Goal: Task Accomplishment & Management: Manage account settings

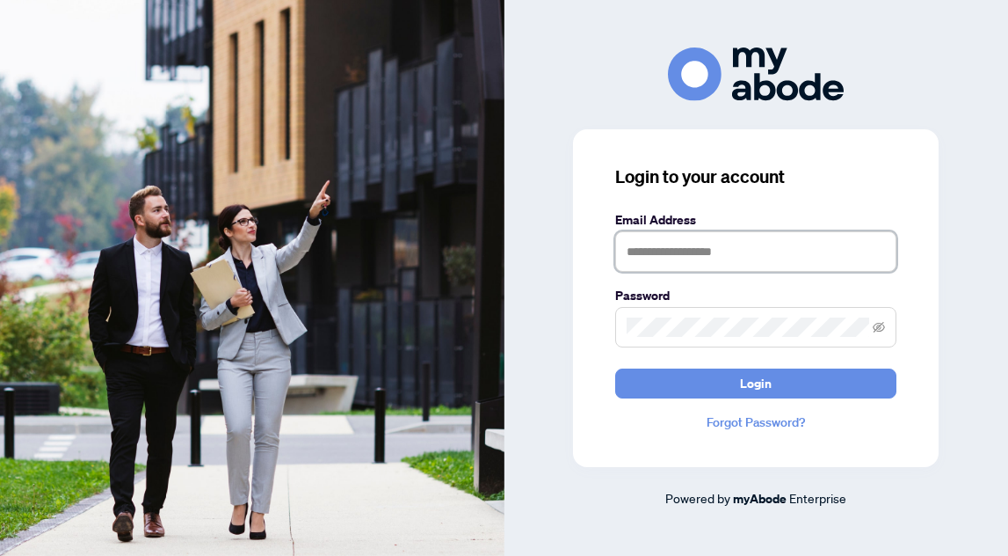
type input "*"
type input "**********"
click at [644, 315] on span at bounding box center [755, 327] width 281 height 40
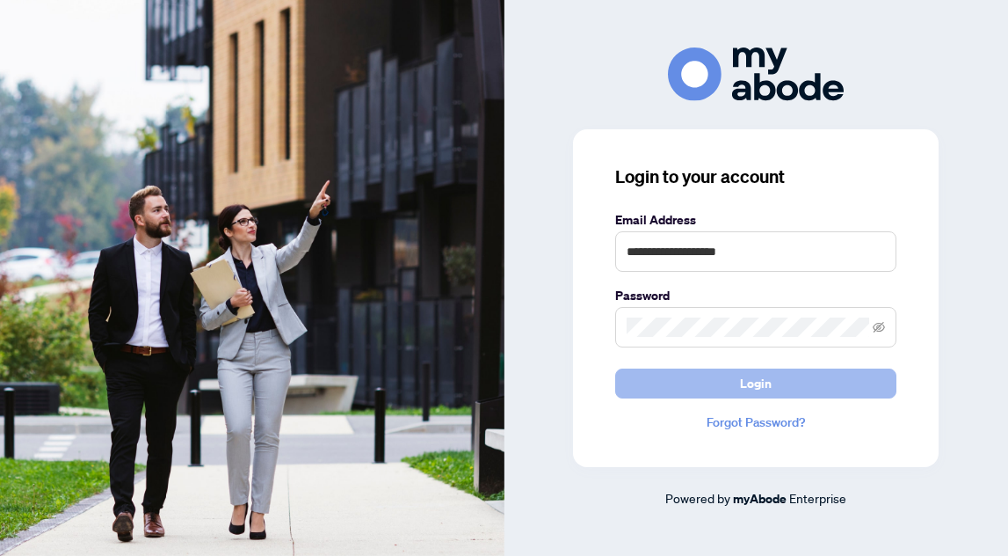
click at [673, 380] on button "Login" at bounding box center [755, 383] width 281 height 30
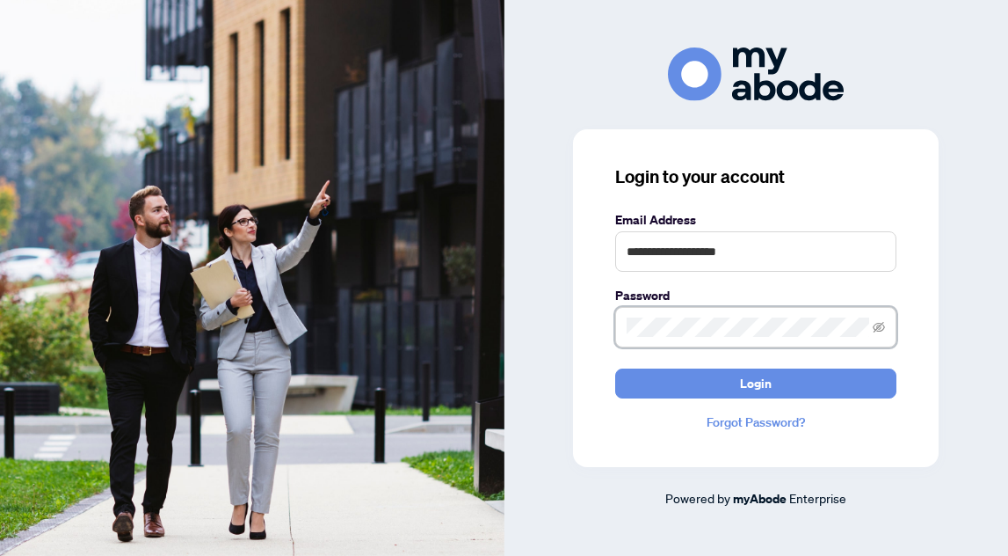
click at [608, 329] on div "**********" at bounding box center [756, 298] width 366 height 338
click at [622, 326] on span at bounding box center [755, 327] width 281 height 40
click at [579, 328] on div "**********" at bounding box center [756, 298] width 366 height 338
click at [570, 320] on div "**********" at bounding box center [757, 277] width 505 height 461
drag, startPoint x: 626, startPoint y: 327, endPoint x: 891, endPoint y: 346, distance: 265.4
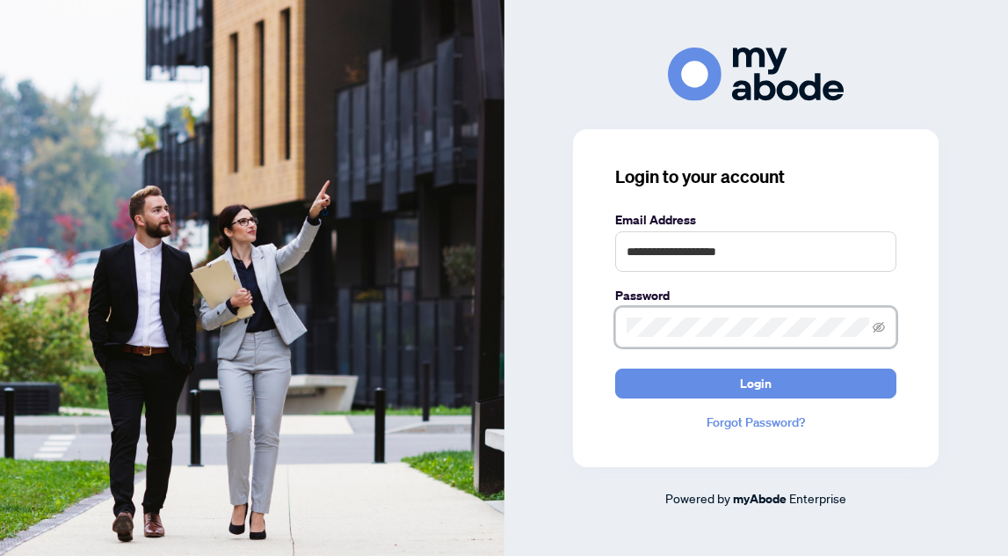
click at [891, 346] on span at bounding box center [755, 327] width 281 height 40
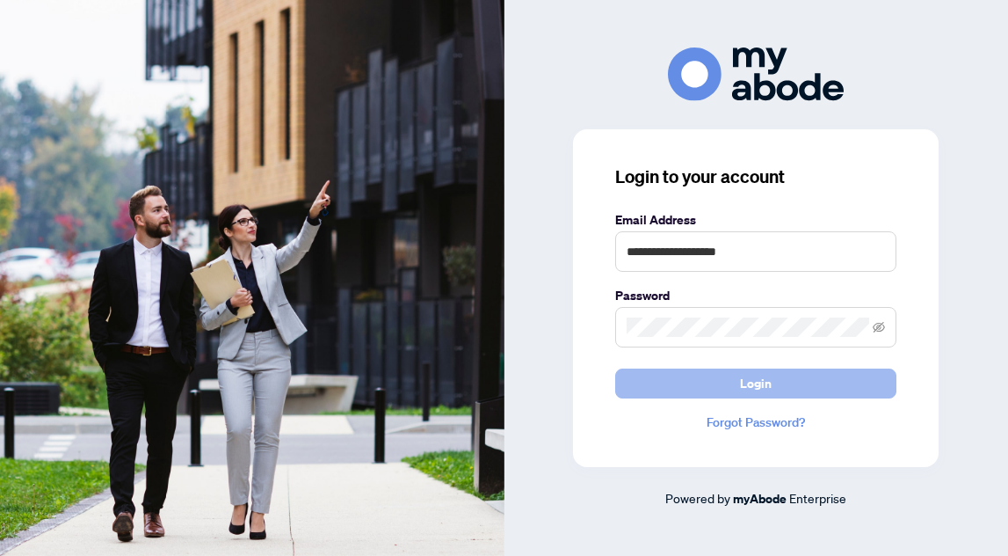
click at [732, 386] on button "Login" at bounding box center [755, 383] width 281 height 30
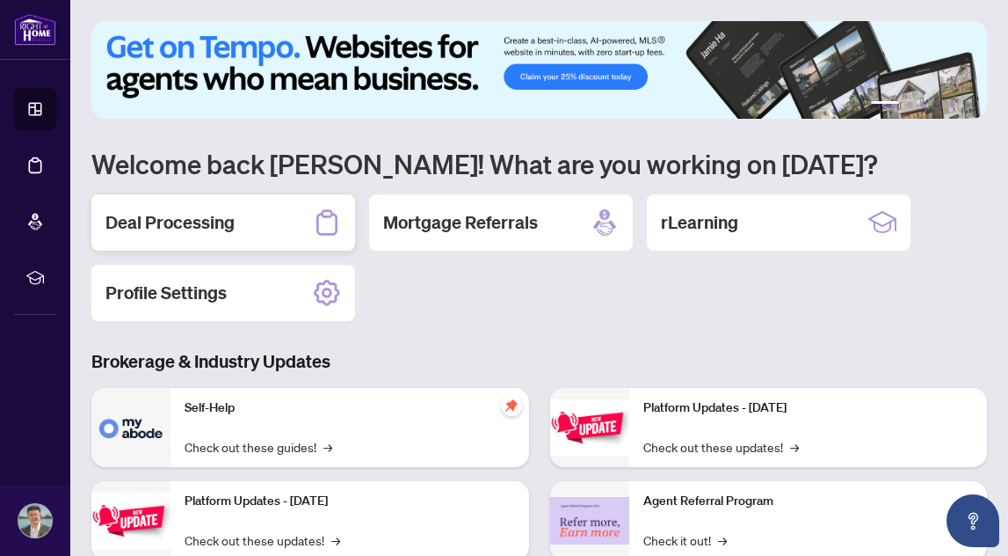
click at [238, 224] on div "Deal Processing" at bounding box center [223, 222] width 264 height 56
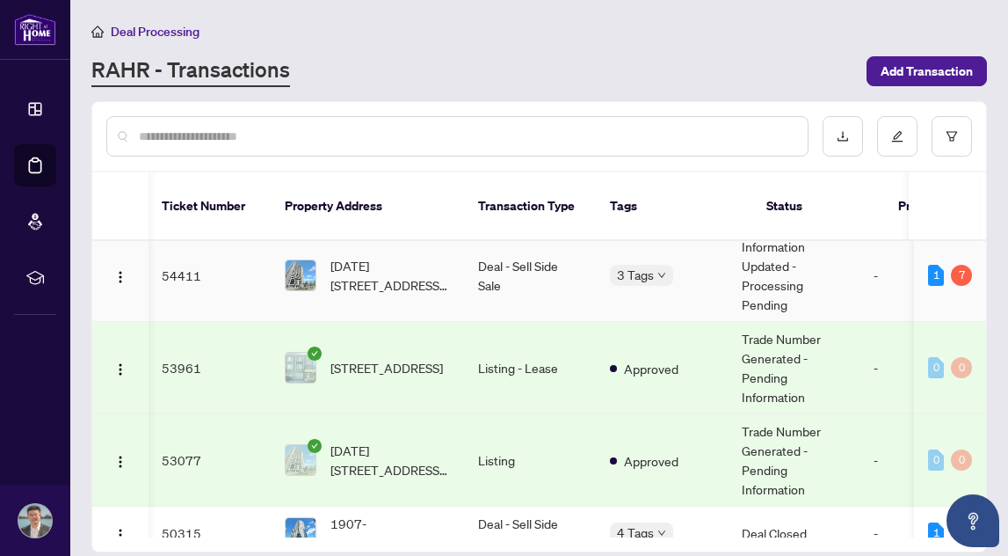
click at [430, 256] on span "1705-1785 Frobisher Lane, Ottawa, Ontario K1G 3T7, Canada" at bounding box center [391, 275] width 120 height 39
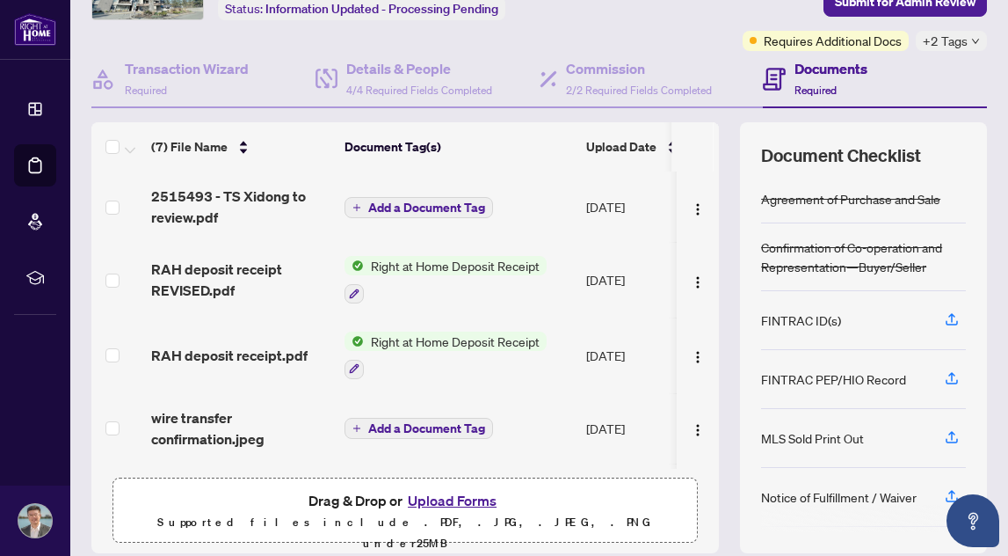
click at [214, 203] on span "2515493 - TS Xidong to review.pdf" at bounding box center [240, 207] width 179 height 42
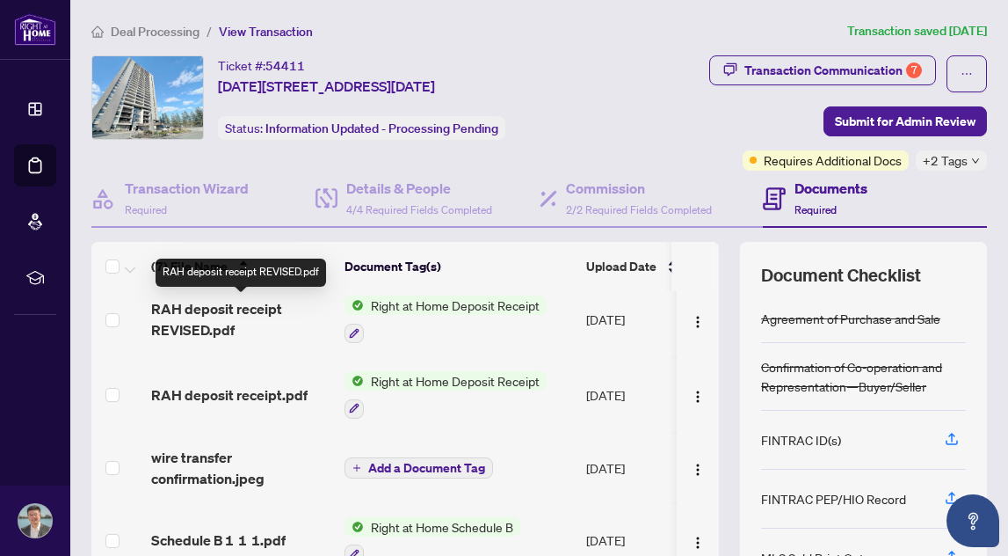
click at [270, 307] on span "RAH deposit receipt REVISED.pdf" at bounding box center [240, 319] width 179 height 42
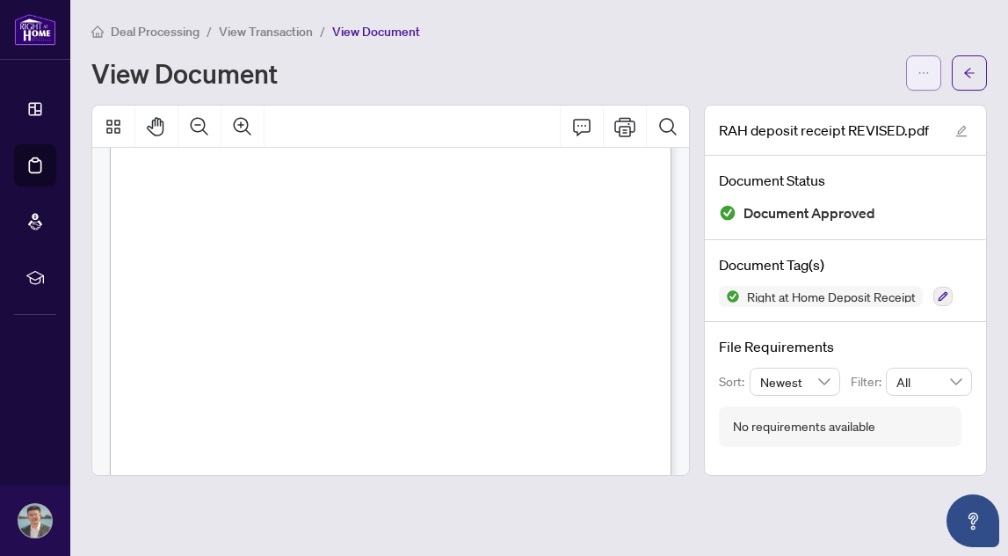
click at [922, 75] on icon "ellipsis" at bounding box center [924, 73] width 12 height 12
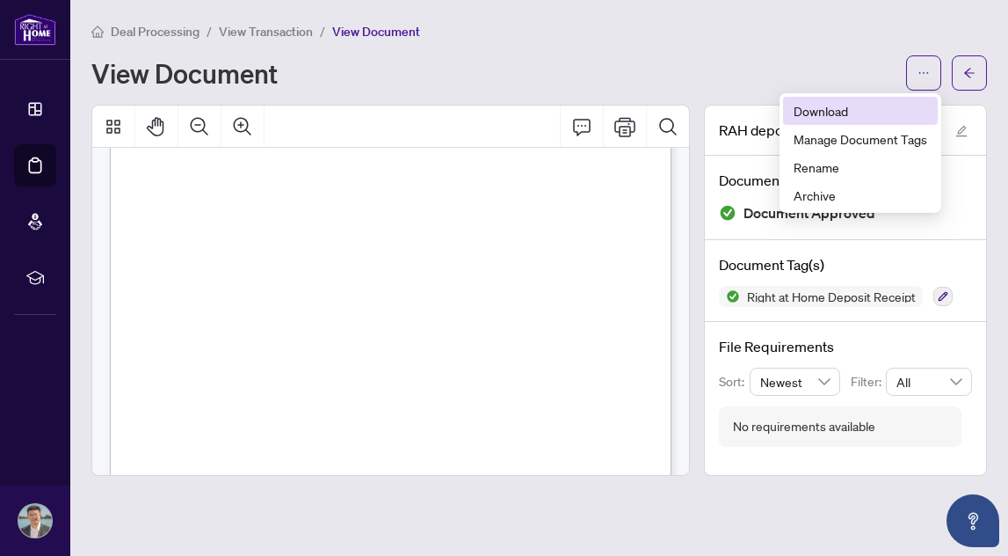
click at [824, 113] on span "Download" at bounding box center [861, 110] width 134 height 19
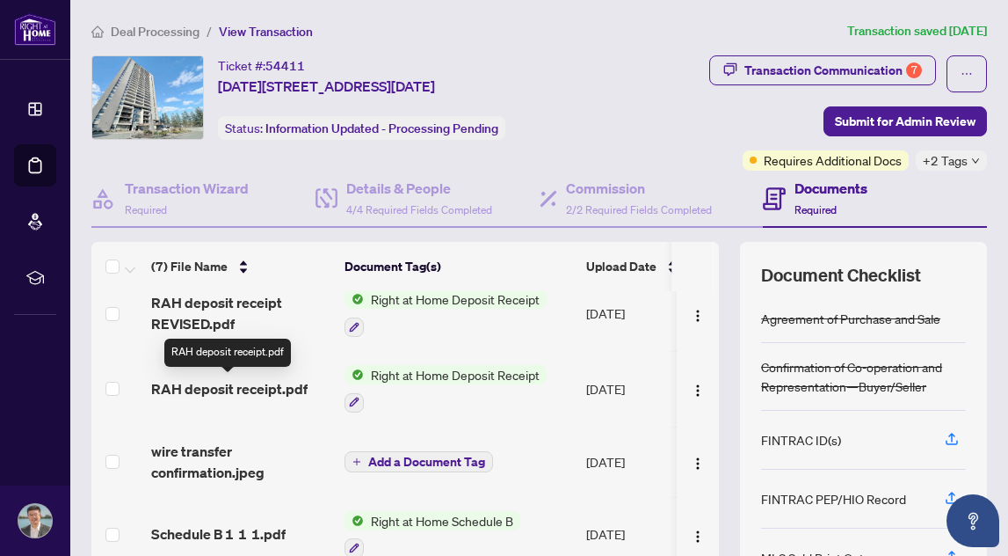
click at [278, 388] on span "RAH deposit receipt.pdf" at bounding box center [229, 388] width 157 height 21
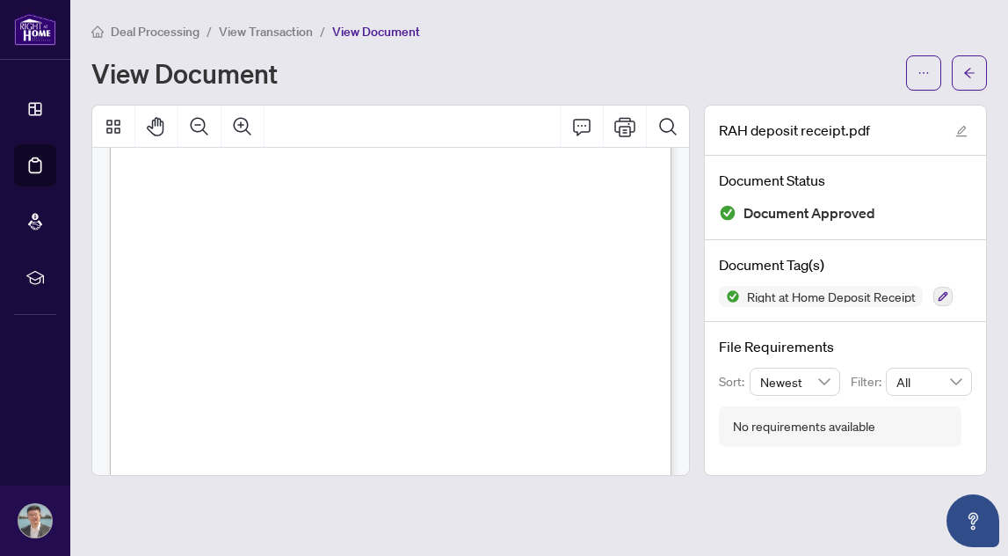
scroll to position [92, 0]
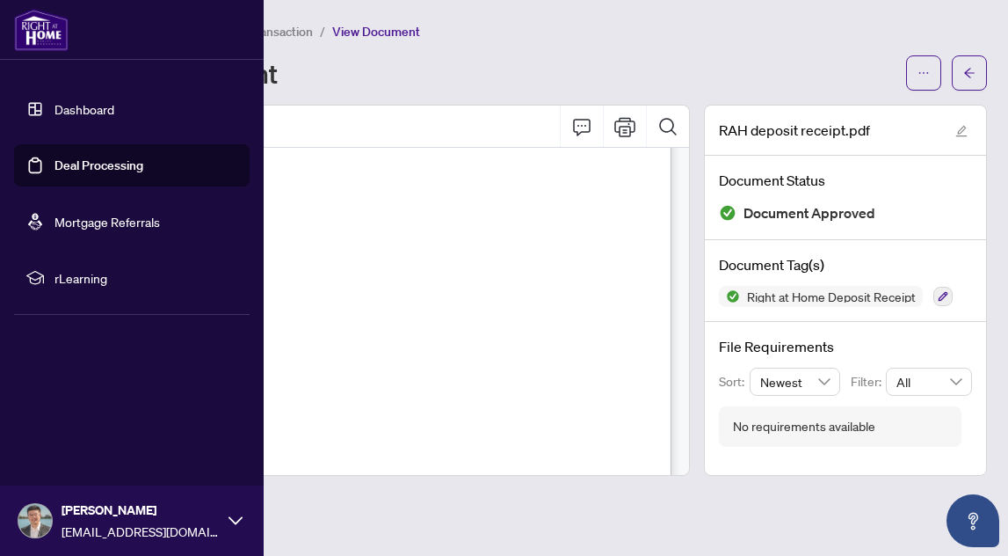
click at [55, 117] on link "Dashboard" at bounding box center [85, 109] width 60 height 16
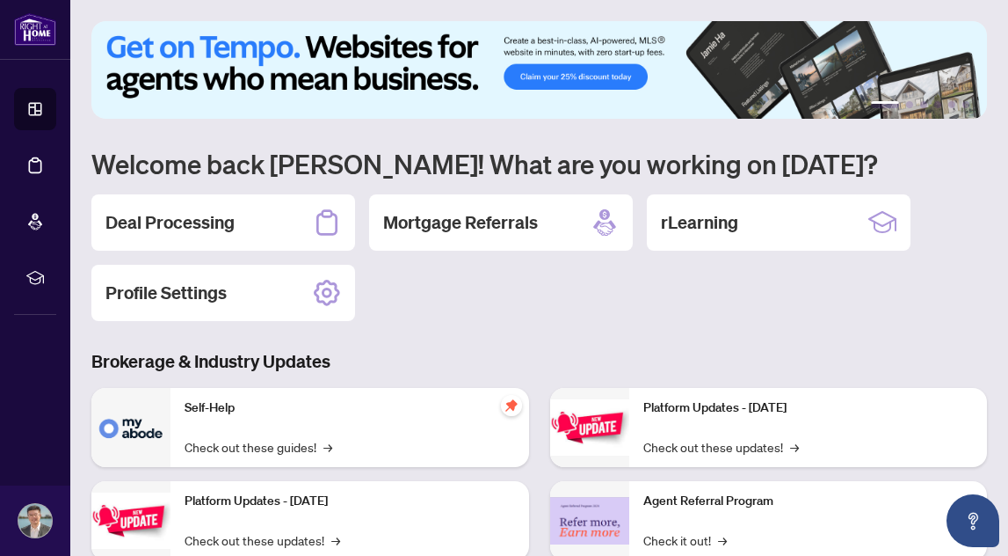
click at [495, 320] on div "Deal Processing Mortgage Referrals rLearning Profile Settings" at bounding box center [539, 257] width 896 height 127
click at [183, 229] on h2 "Deal Processing" at bounding box center [170, 222] width 129 height 25
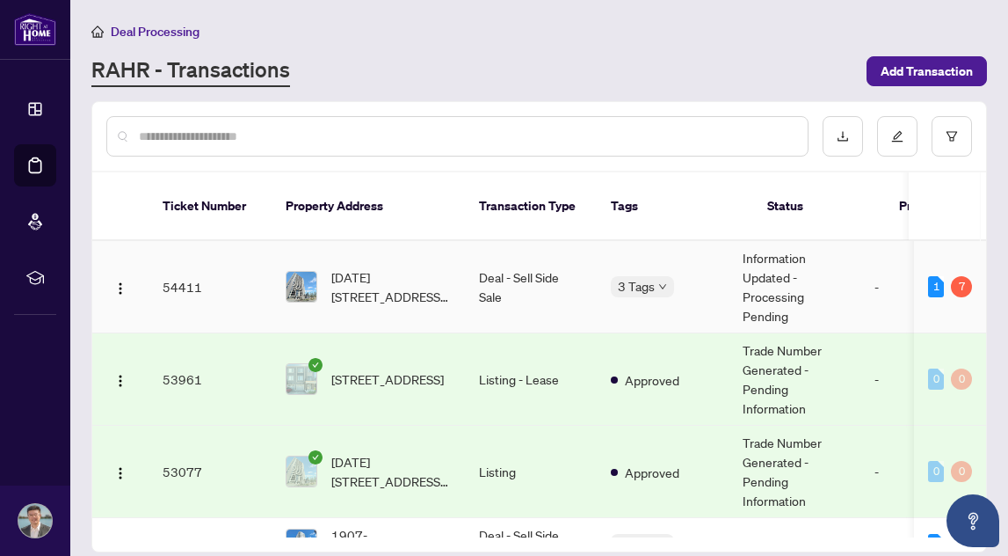
click at [410, 282] on span "1705-1785 Frobisher Lane, Ottawa, Ontario K1G 3T7, Canada" at bounding box center [391, 286] width 120 height 39
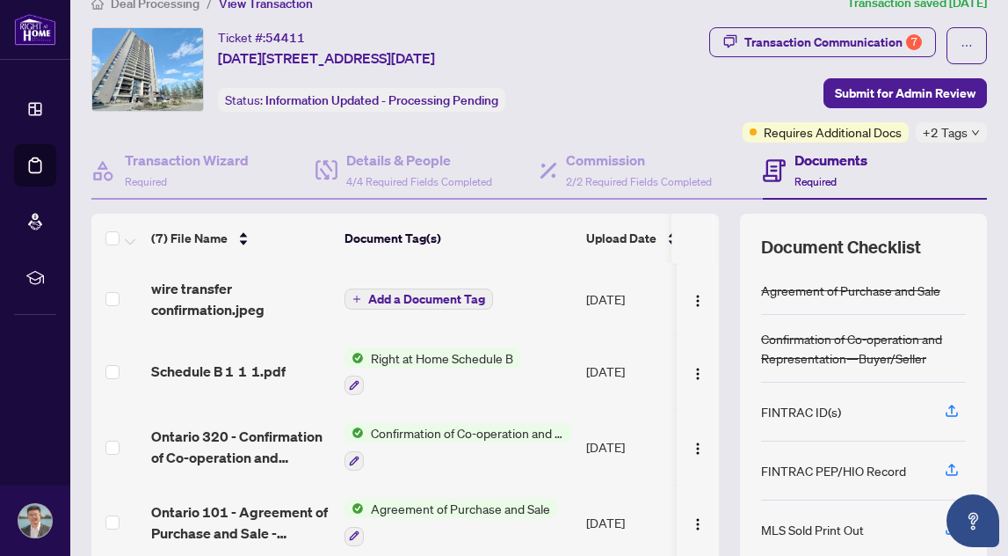
scroll to position [24, 0]
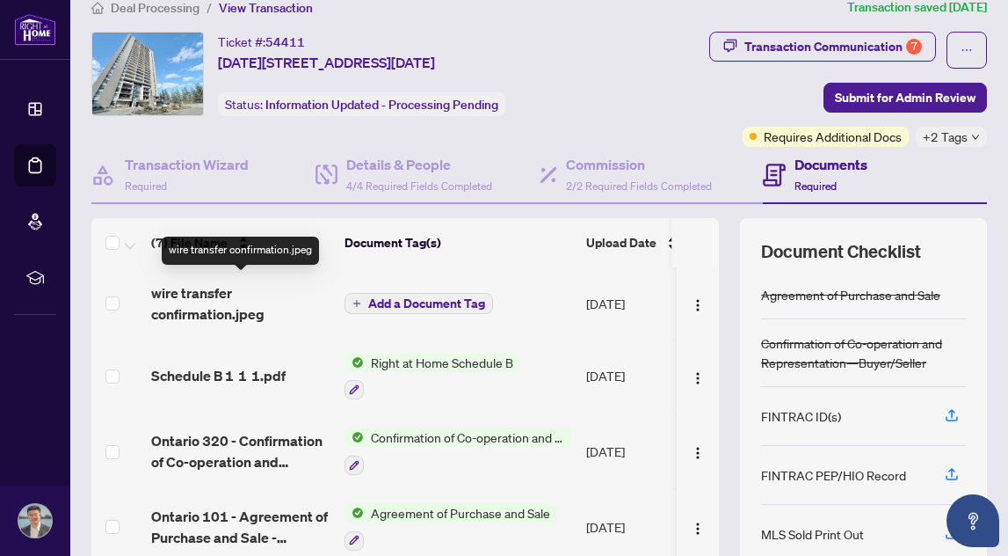
click at [191, 309] on span "wire transfer confirmation.jpeg" at bounding box center [240, 303] width 179 height 42
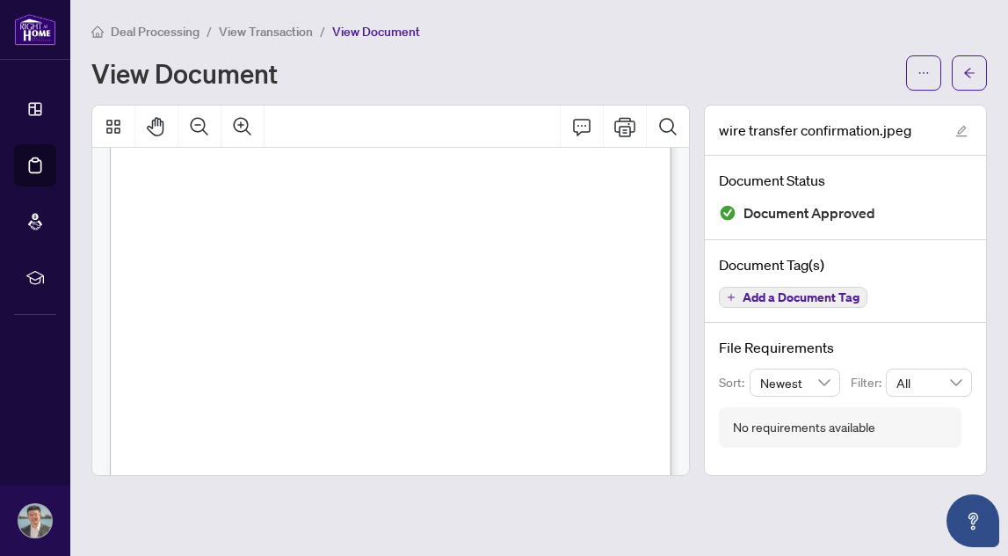
scroll to position [142, 0]
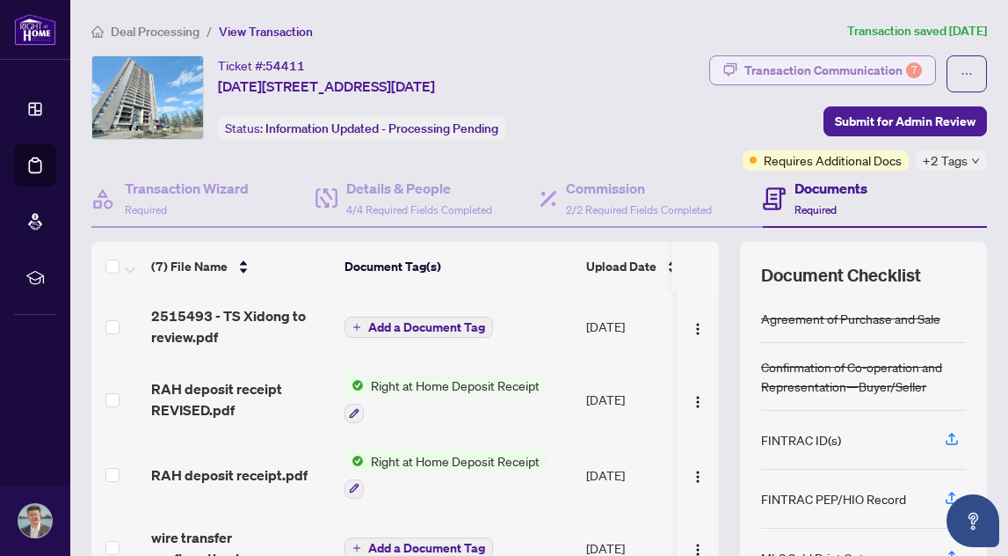
click at [858, 77] on div "Transaction Communication 7" at bounding box center [834, 70] width 178 height 28
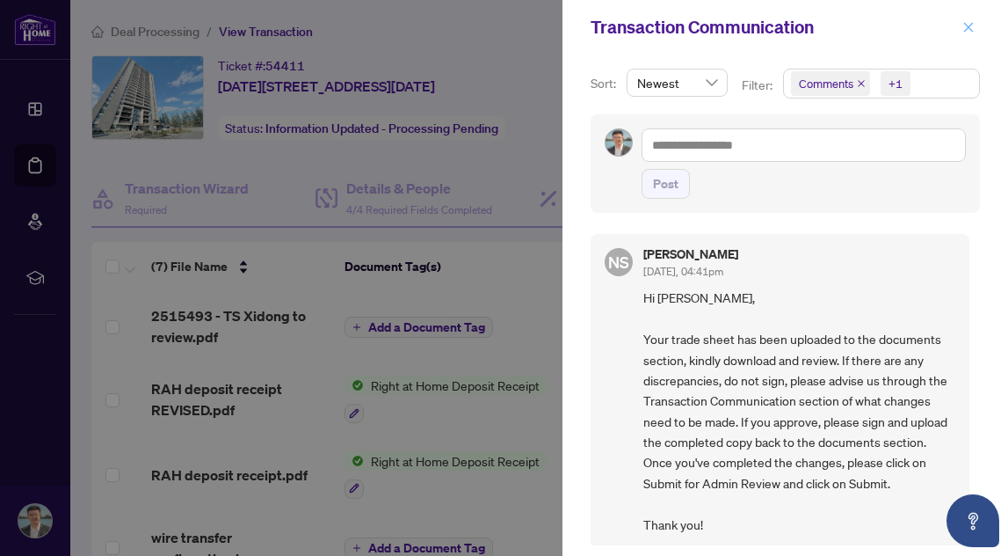
click at [968, 26] on icon "close" at bounding box center [970, 27] width 10 height 10
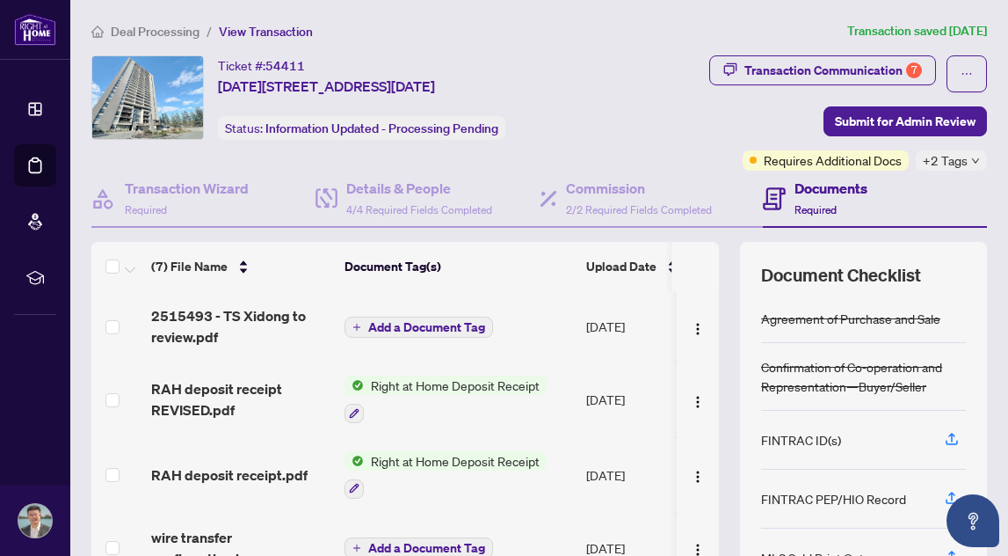
click at [585, 142] on div "Ticket #: 54411 1705-1785 Frobisher Lane, Ottawa, Ontario K1G 3T7, Canada Statu…" at bounding box center [348, 112] width 520 height 115
click at [238, 470] on span "RAH deposit receipt.pdf" at bounding box center [229, 474] width 157 height 21
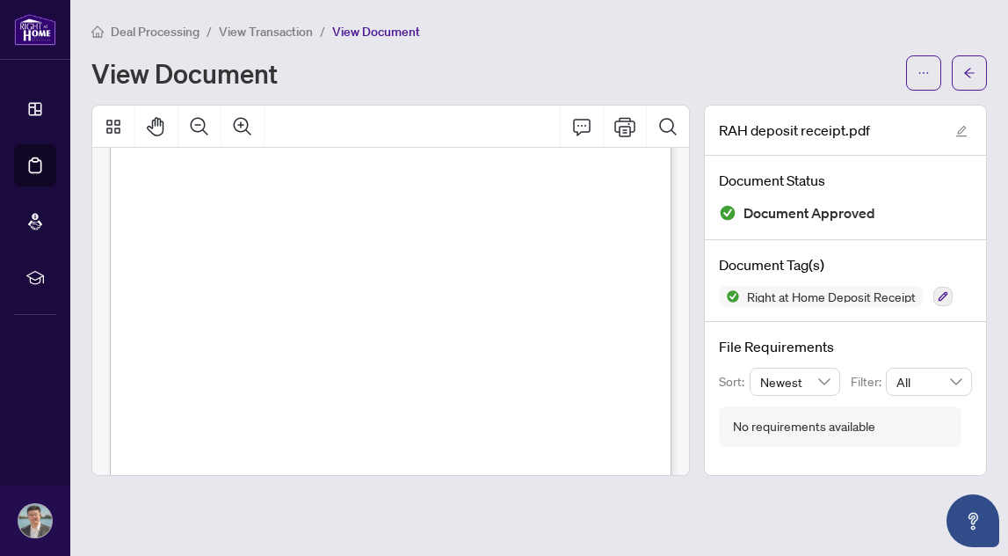
scroll to position [140, 0]
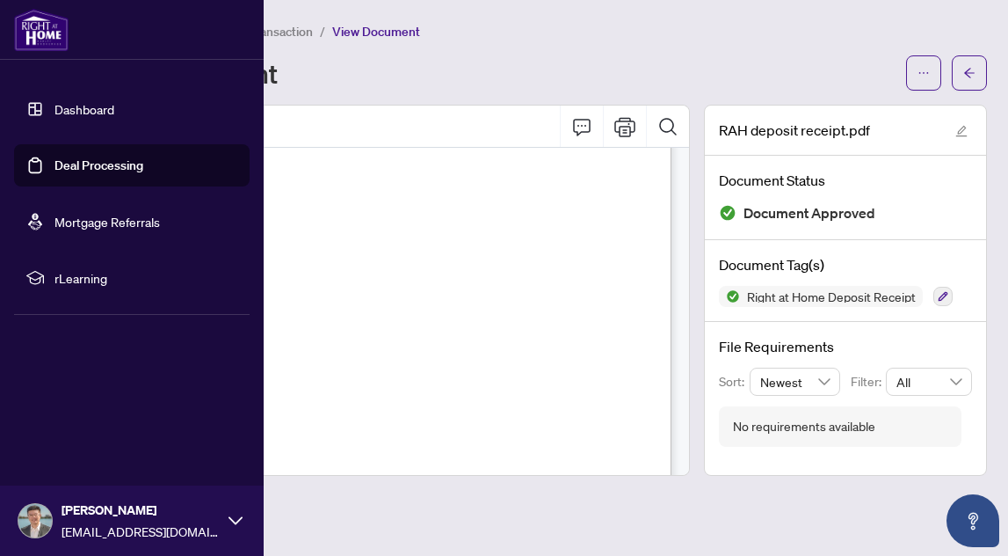
click at [55, 110] on link "Dashboard" at bounding box center [85, 109] width 60 height 16
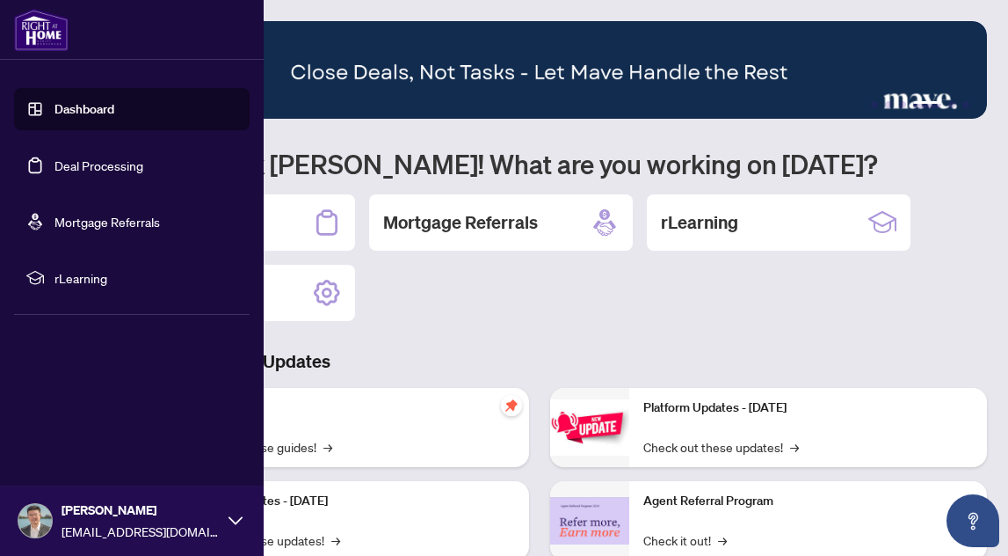
click at [227, 519] on div "Xidong Fu xidonghome@gmail.com" at bounding box center [132, 520] width 264 height 70
click at [81, 416] on span "Logout" at bounding box center [71, 416] width 40 height 28
